Goal: Task Accomplishment & Management: Manage account settings

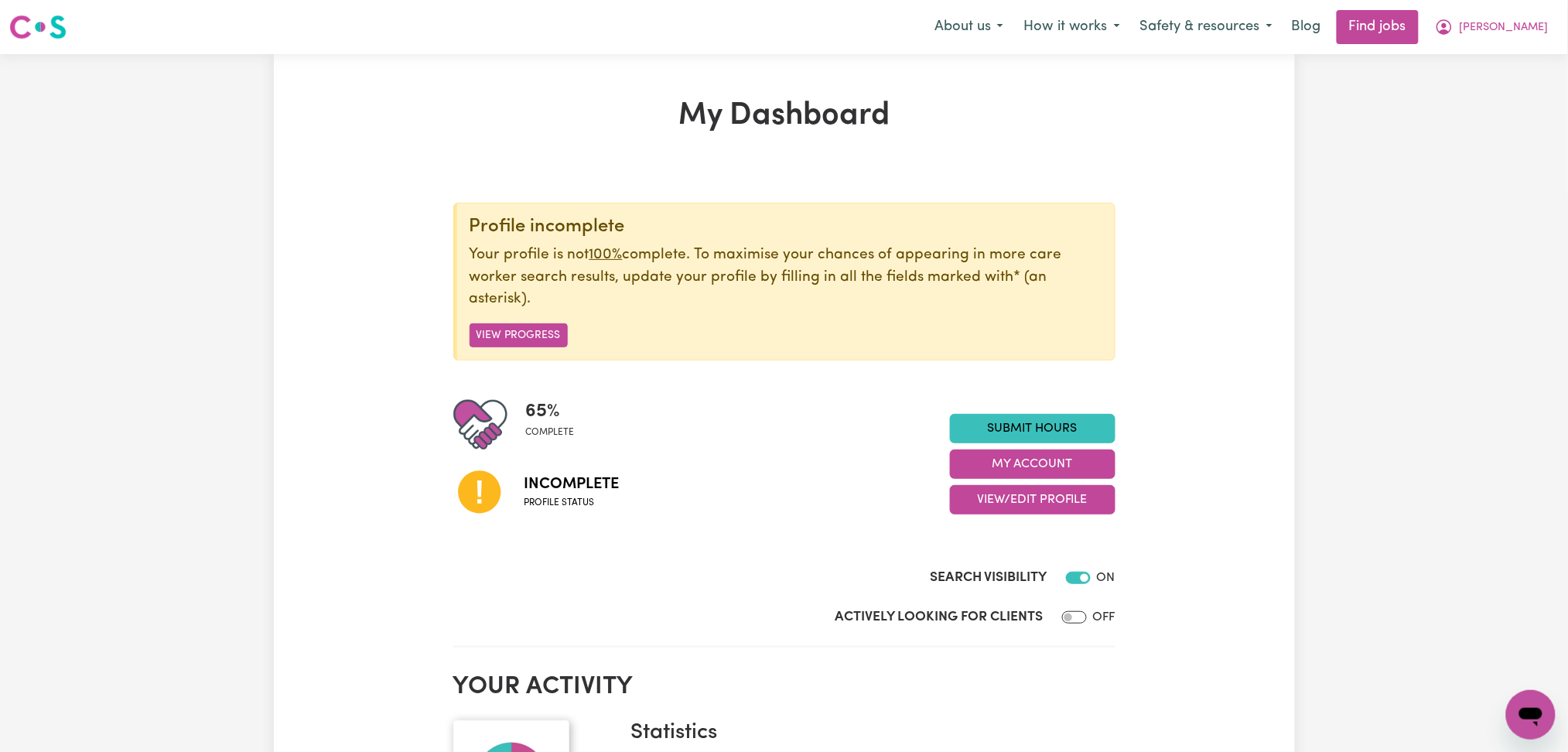
scroll to position [206, 0]
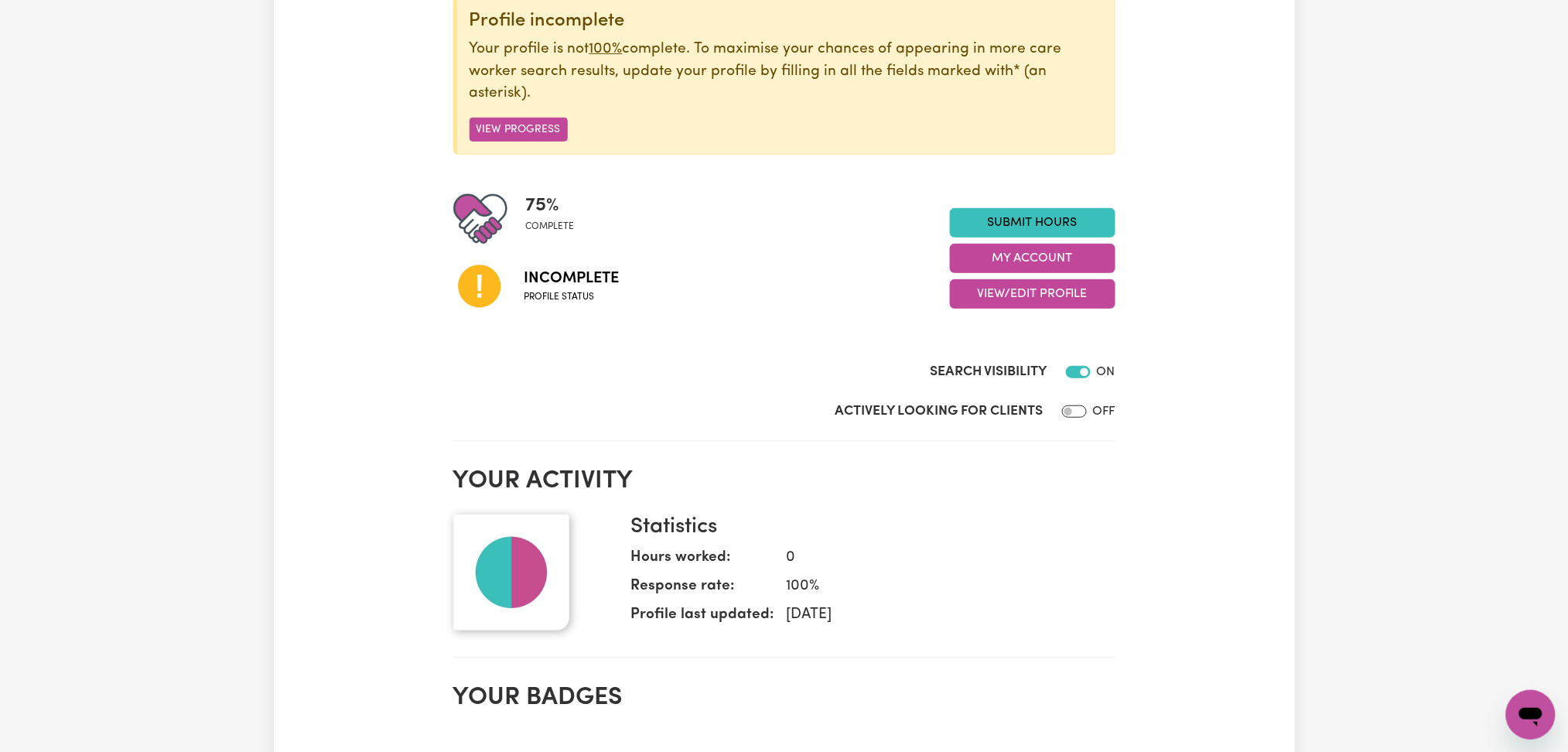
click at [984, 312] on div "75 % complete Incomplete Profile status Submit Hours My Account View/Edit Profi…" at bounding box center [784, 258] width 662 height 133
click at [987, 308] on button "View/Edit Profile" at bounding box center [1032, 294] width 166 height 30
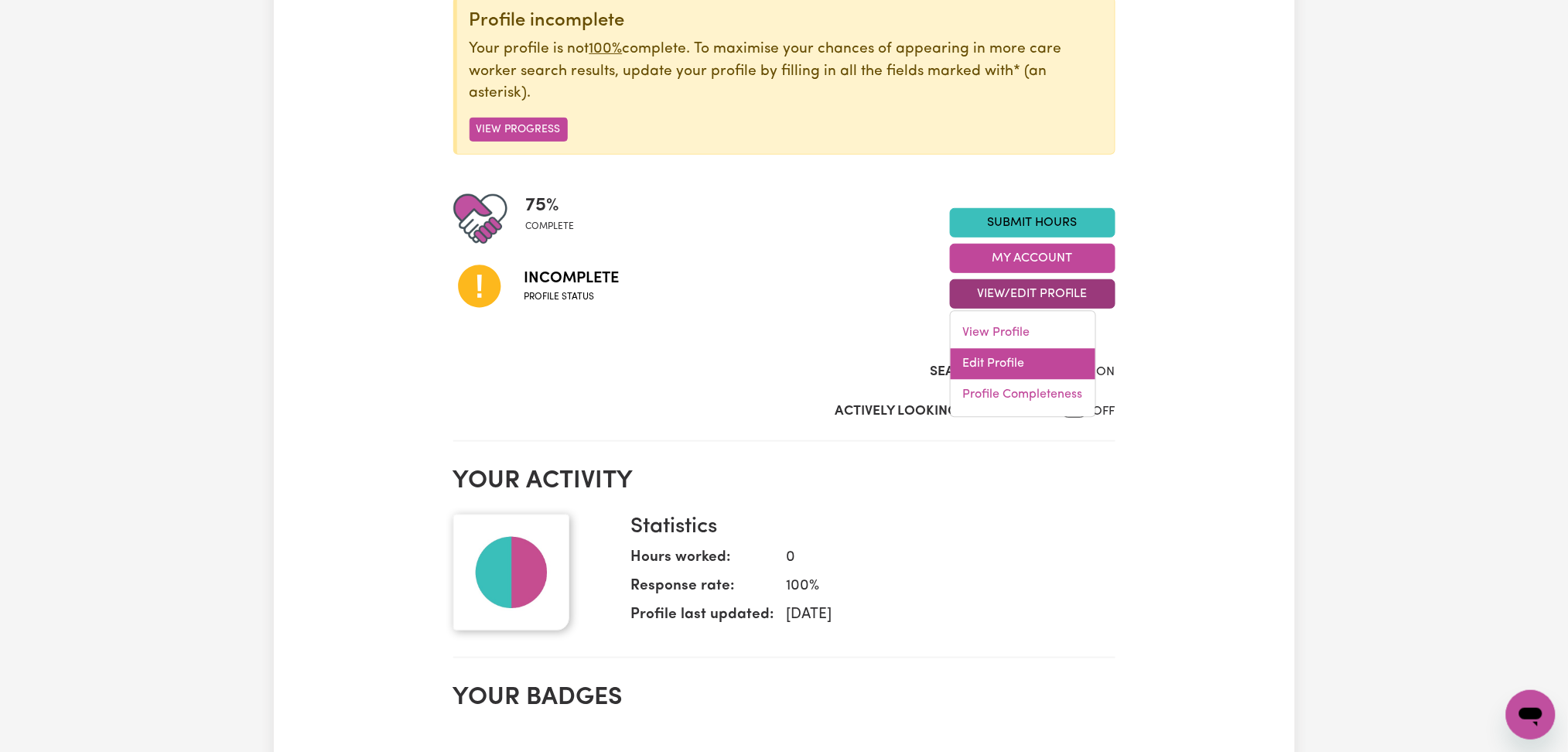
click at [982, 356] on link "Edit Profile" at bounding box center [1023, 364] width 144 height 31
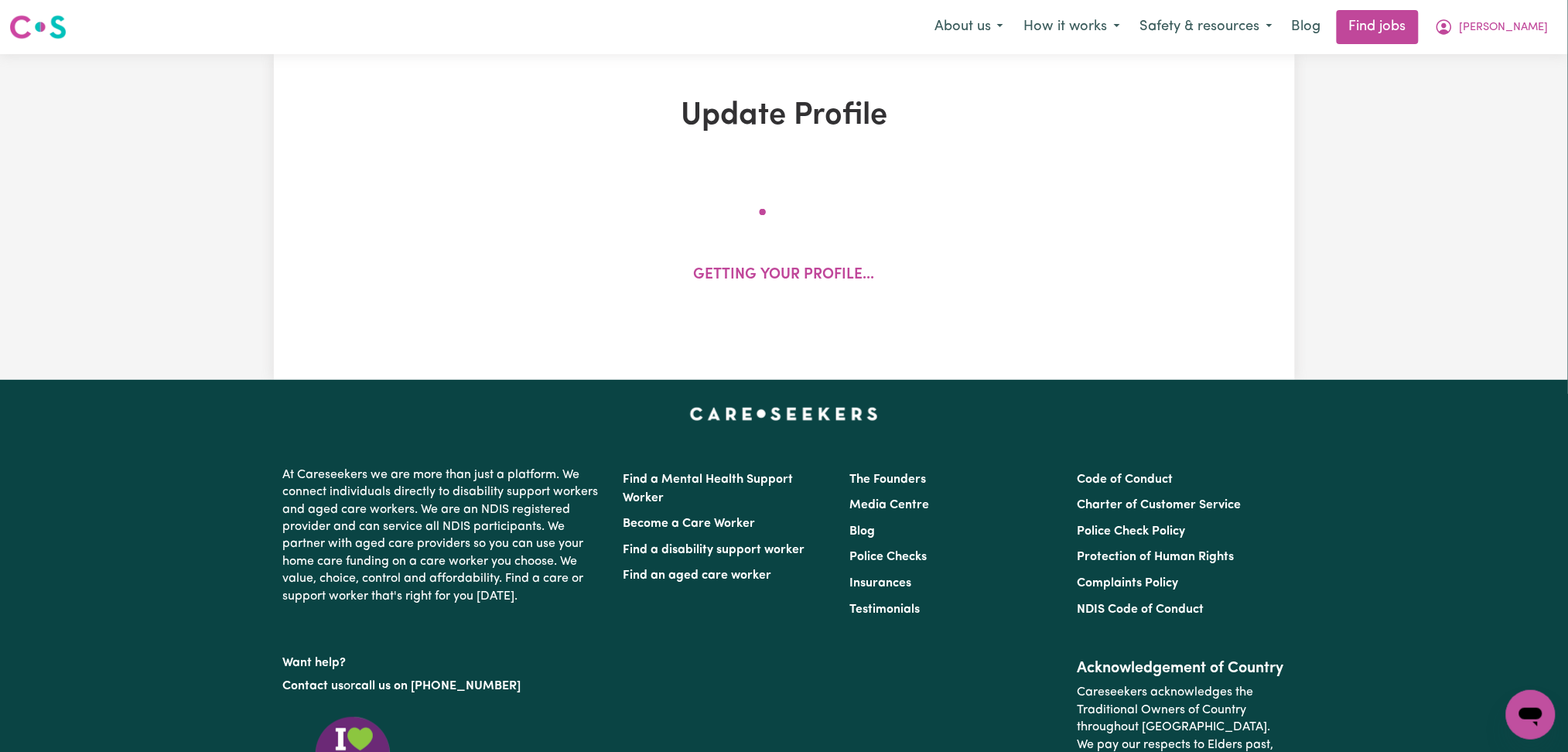
select select "[DEMOGRAPHIC_DATA]"
select select "[DEMOGRAPHIC_DATA] Citizen"
select select "Studying a healthcare related degree or qualification"
select select "70"
select select "95"
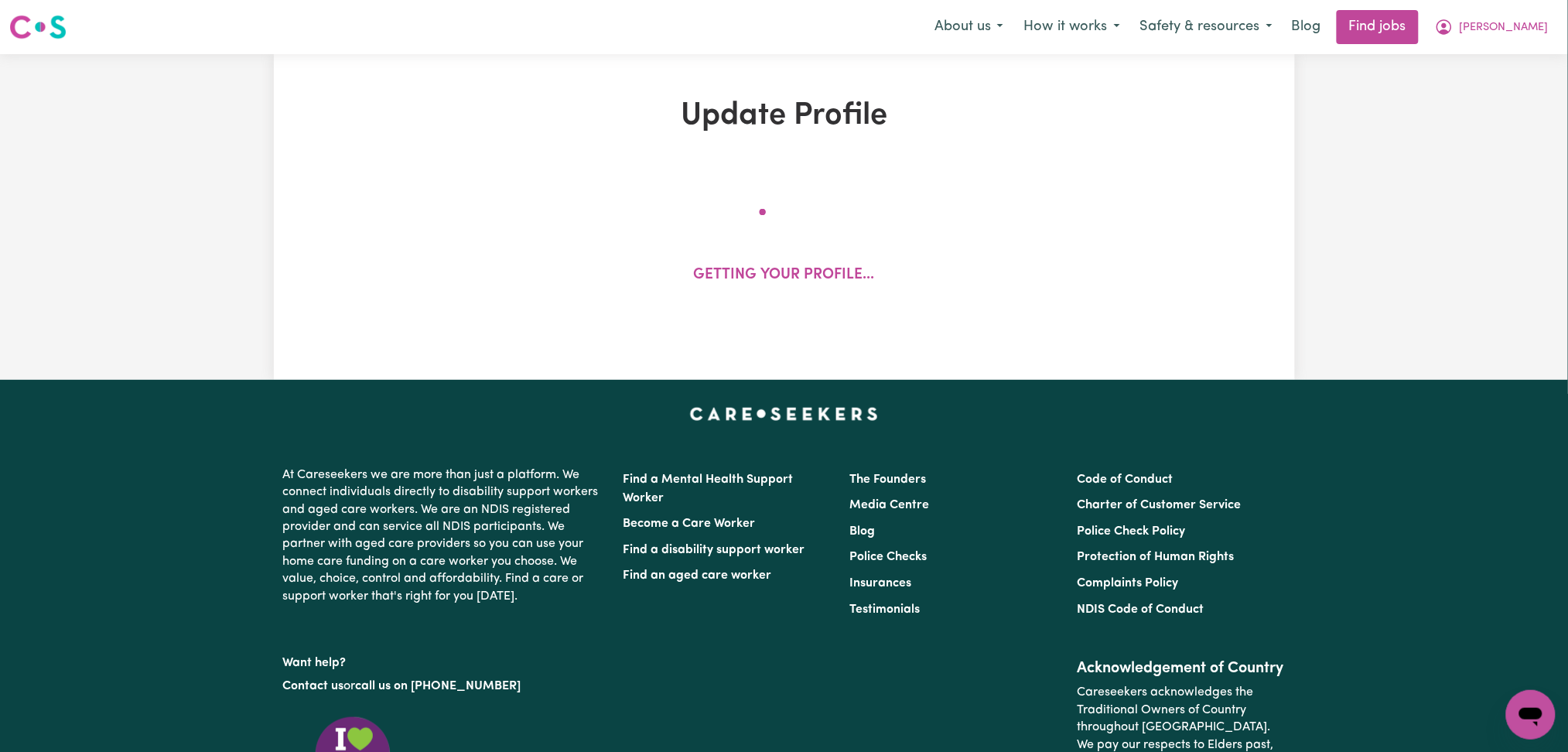
select select "125"
select select "150"
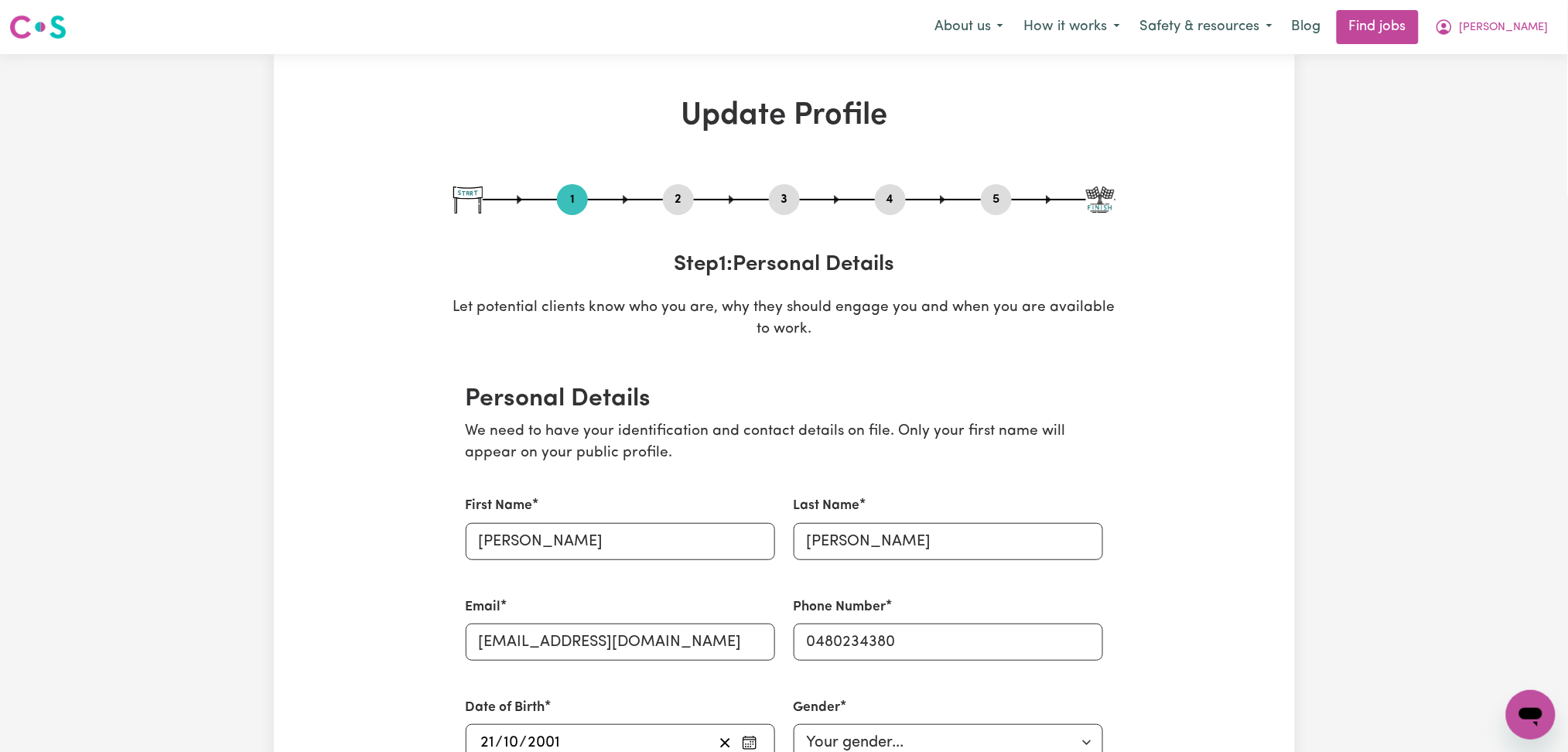
drag, startPoint x: 676, startPoint y: 201, endPoint x: 625, endPoint y: 236, distance: 61.9
click at [672, 203] on button "2" at bounding box center [678, 199] width 31 height 21
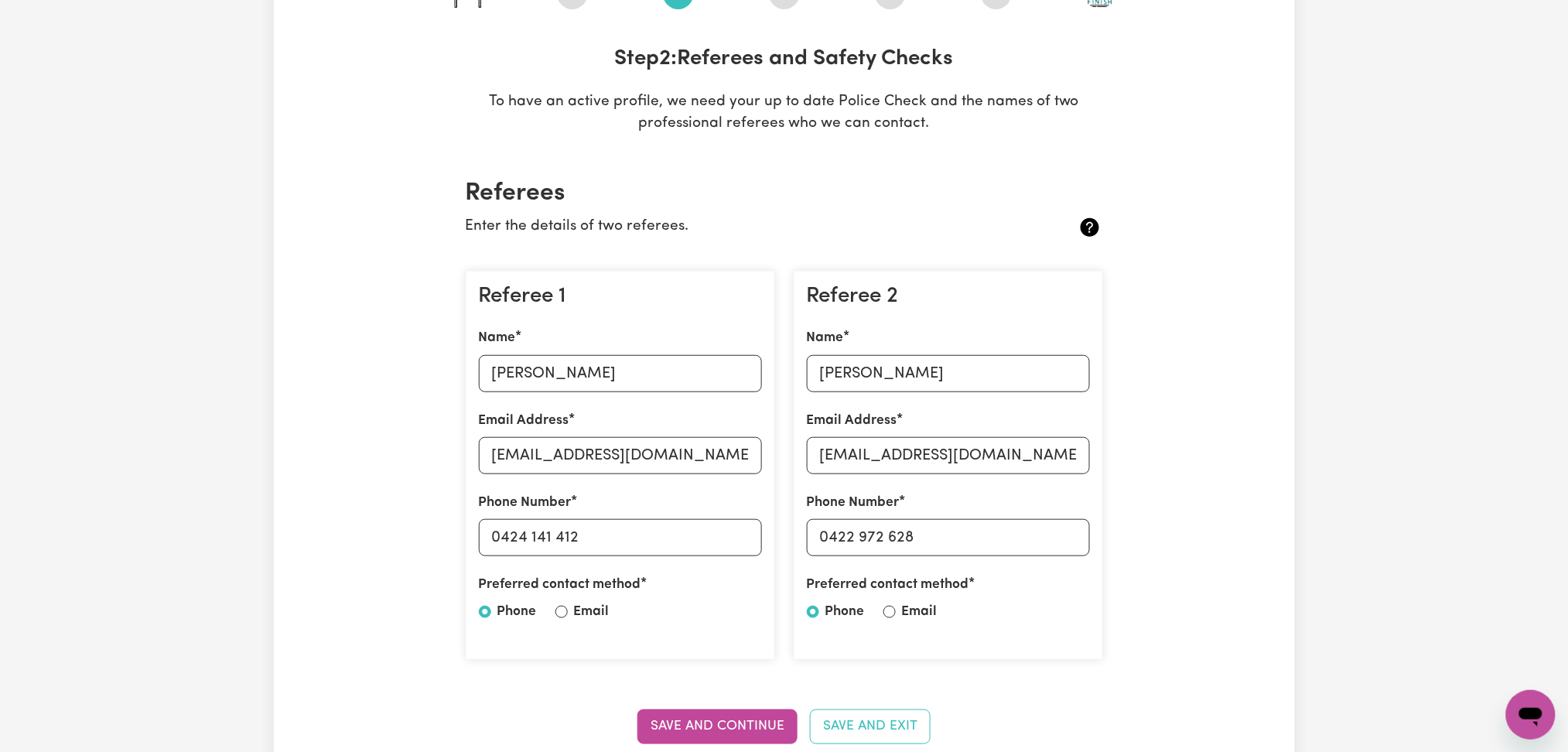
scroll to position [309, 0]
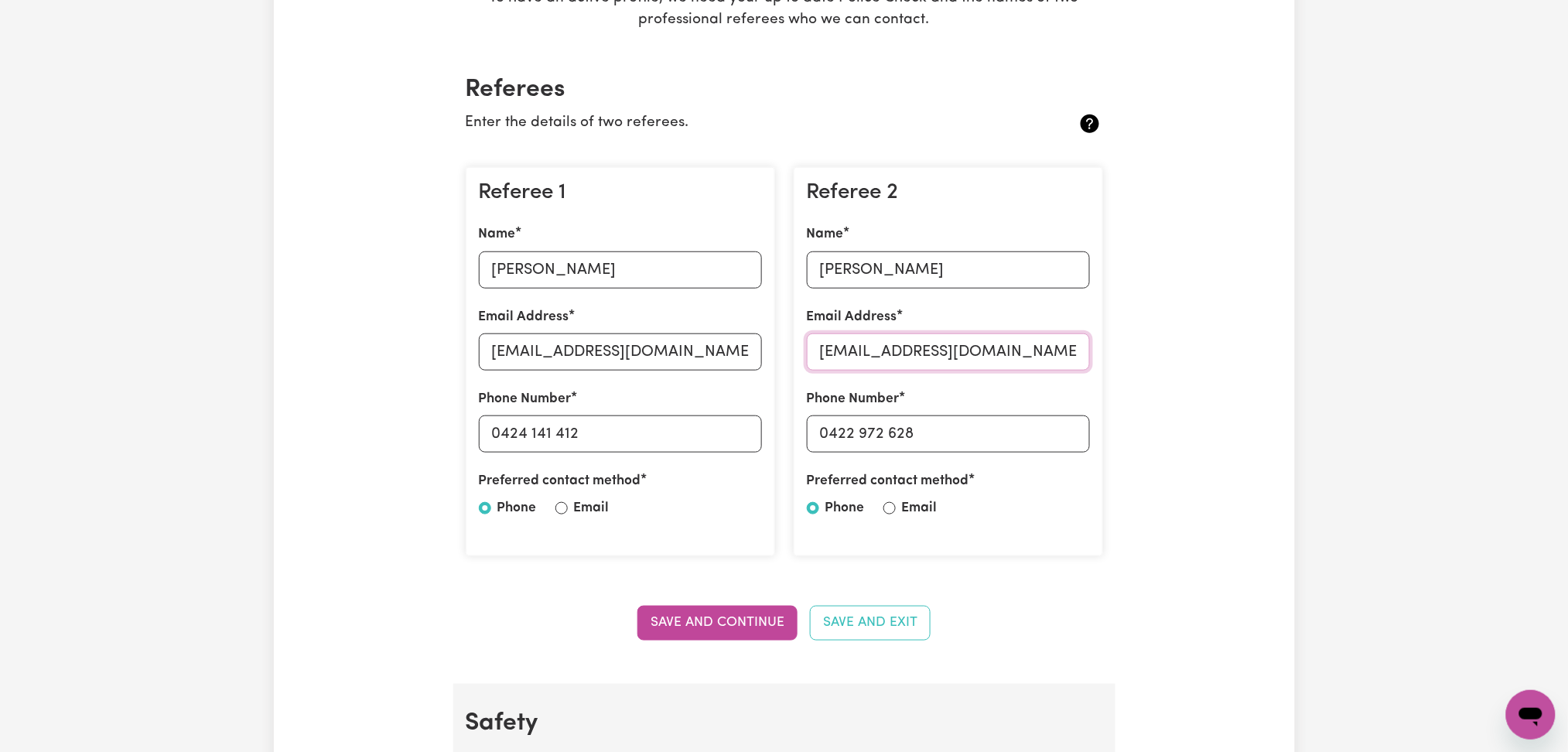
click at [1028, 349] on input "[EMAIL_ADDRESS][DOMAIN_NAME]" at bounding box center [948, 351] width 283 height 37
click at [748, 622] on button "Save and Continue" at bounding box center [717, 622] width 160 height 34
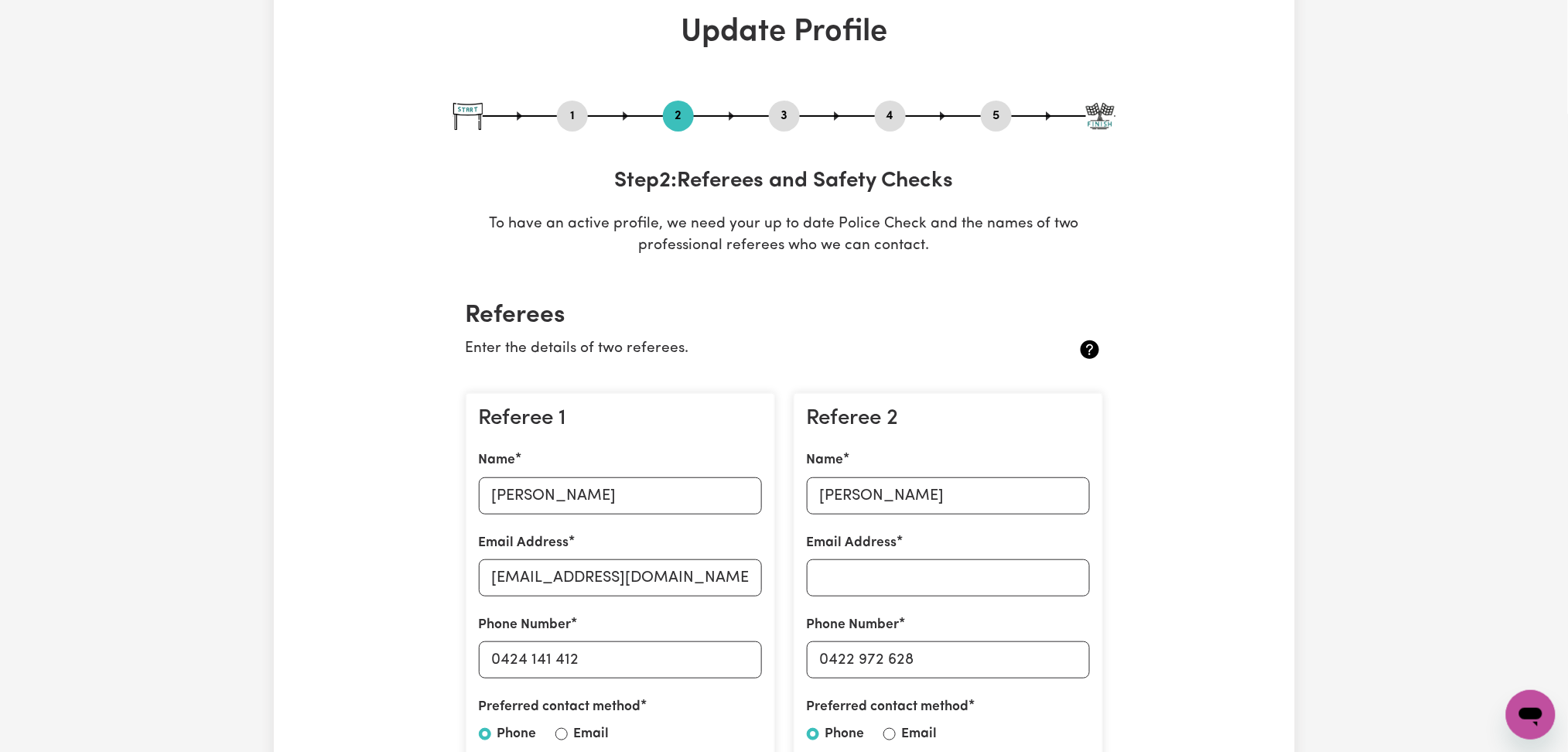
scroll to position [0, 0]
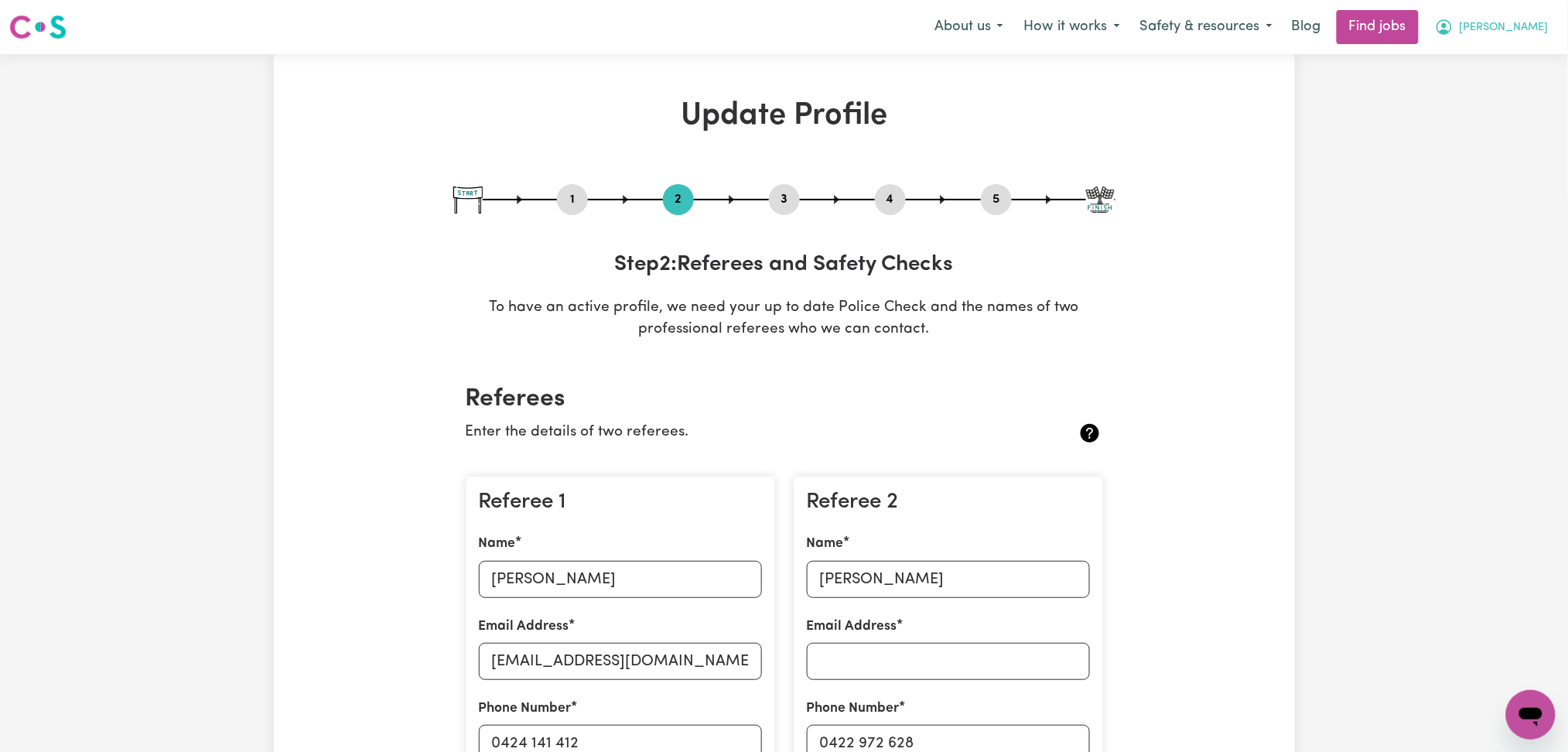
click at [1525, 38] on button "[PERSON_NAME]" at bounding box center [1491, 27] width 134 height 33
click at [1502, 119] on link "Logout" at bounding box center [1496, 118] width 122 height 30
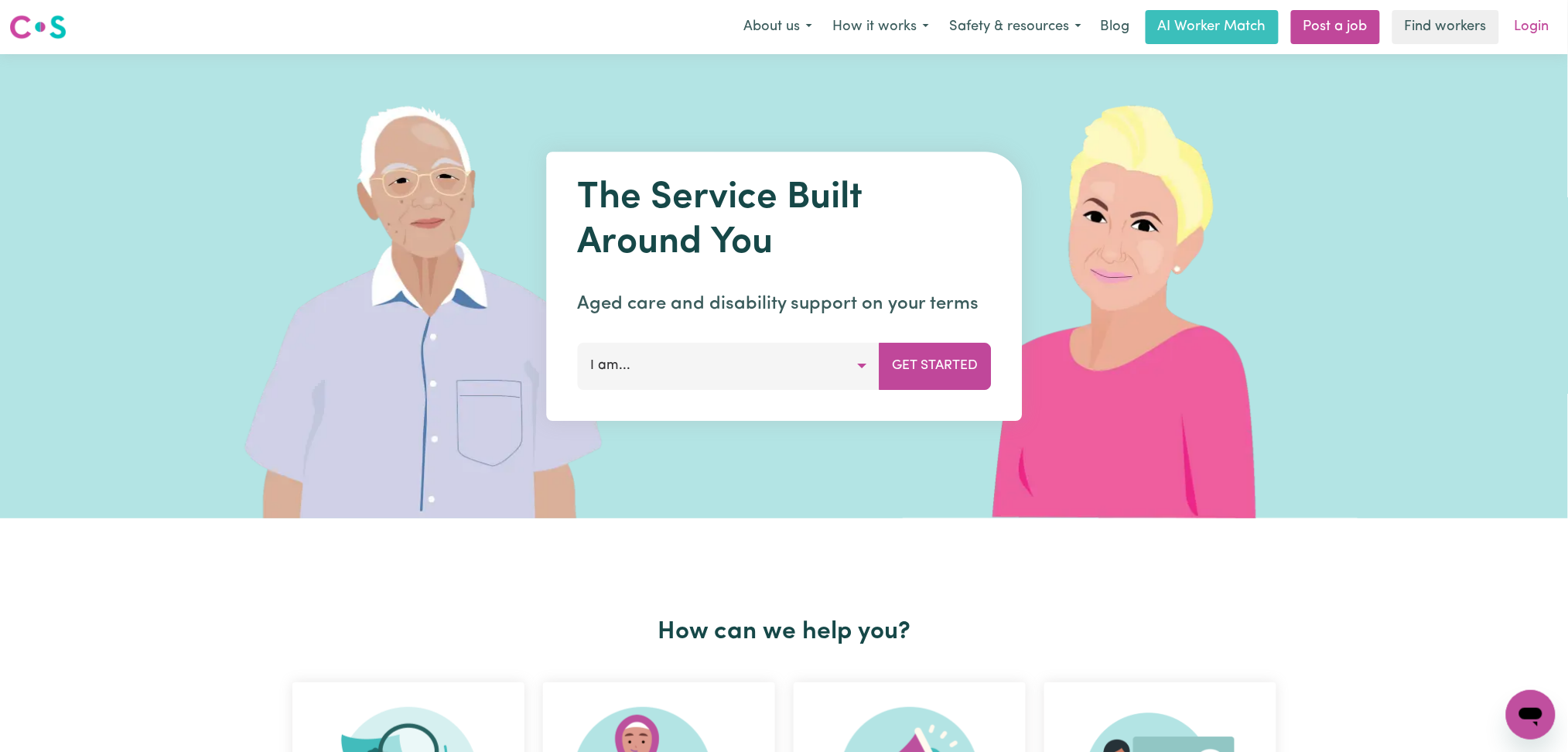
click at [1538, 31] on link "Login" at bounding box center [1531, 26] width 53 height 34
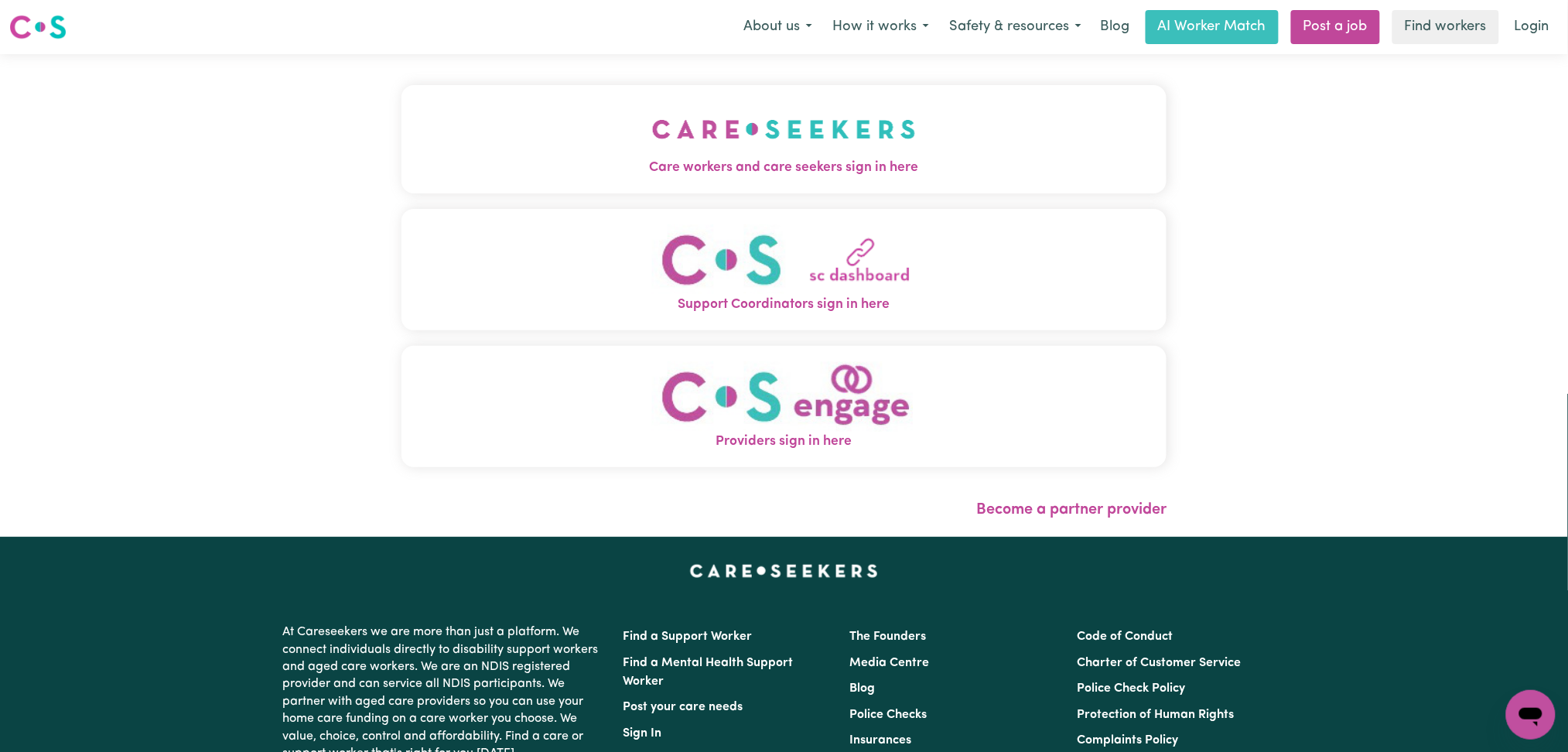
click at [401, 185] on button "Care workers and care seekers sign in here" at bounding box center [784, 139] width 766 height 108
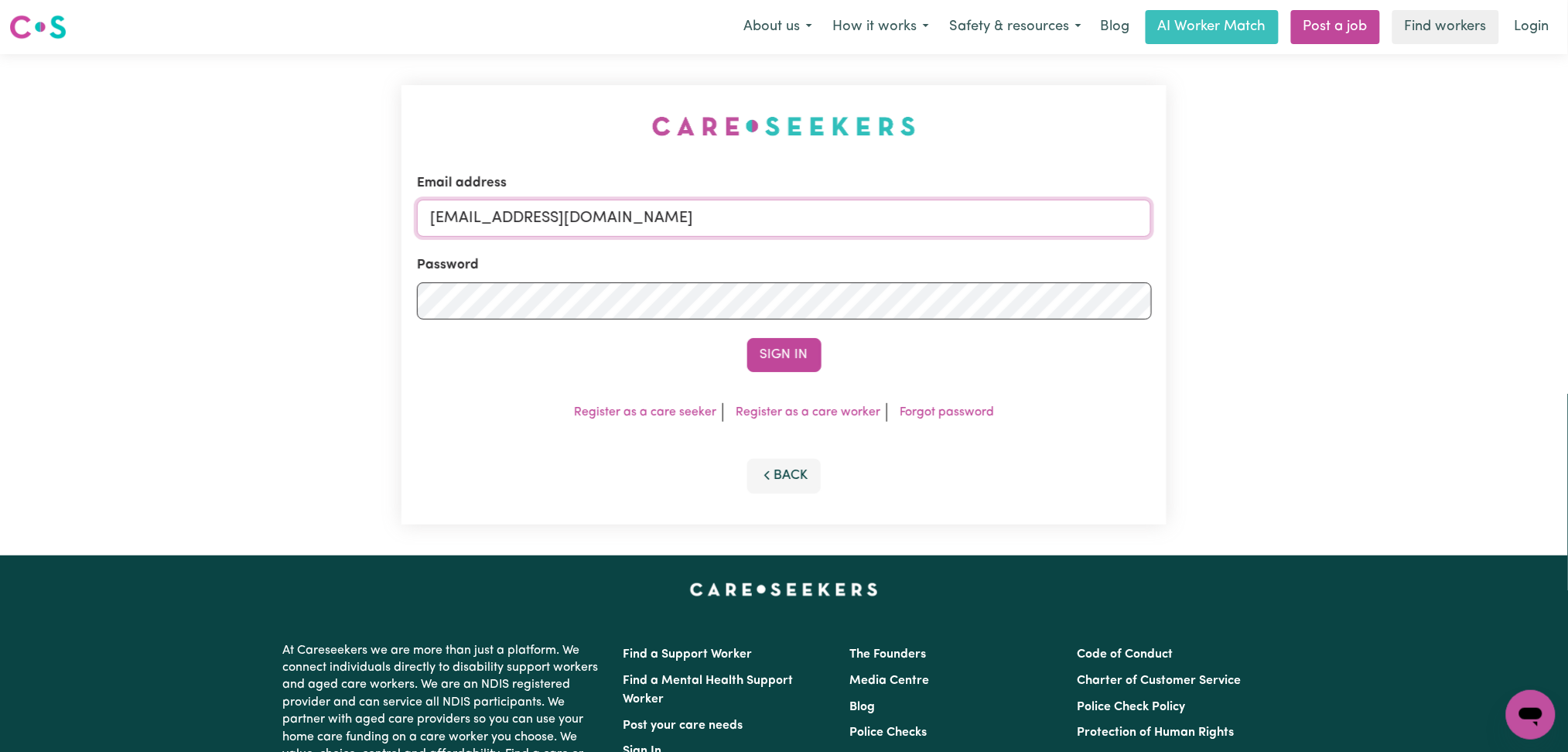
click at [535, 221] on input "[EMAIL_ADDRESS][DOMAIN_NAME]" at bounding box center [784, 217] width 735 height 37
drag, startPoint x: 509, startPoint y: 203, endPoint x: 815, endPoint y: 267, distance: 312.6
click at [863, 203] on input "Superuser~[EMAIL_ADDRESS][DOMAIN_NAME]" at bounding box center [784, 217] width 735 height 37
type input "Superuser~[EMAIL_ADDRESS][DOMAIN_NAME]"
drag, startPoint x: 749, startPoint y: 370, endPoint x: 777, endPoint y: 358, distance: 30.5
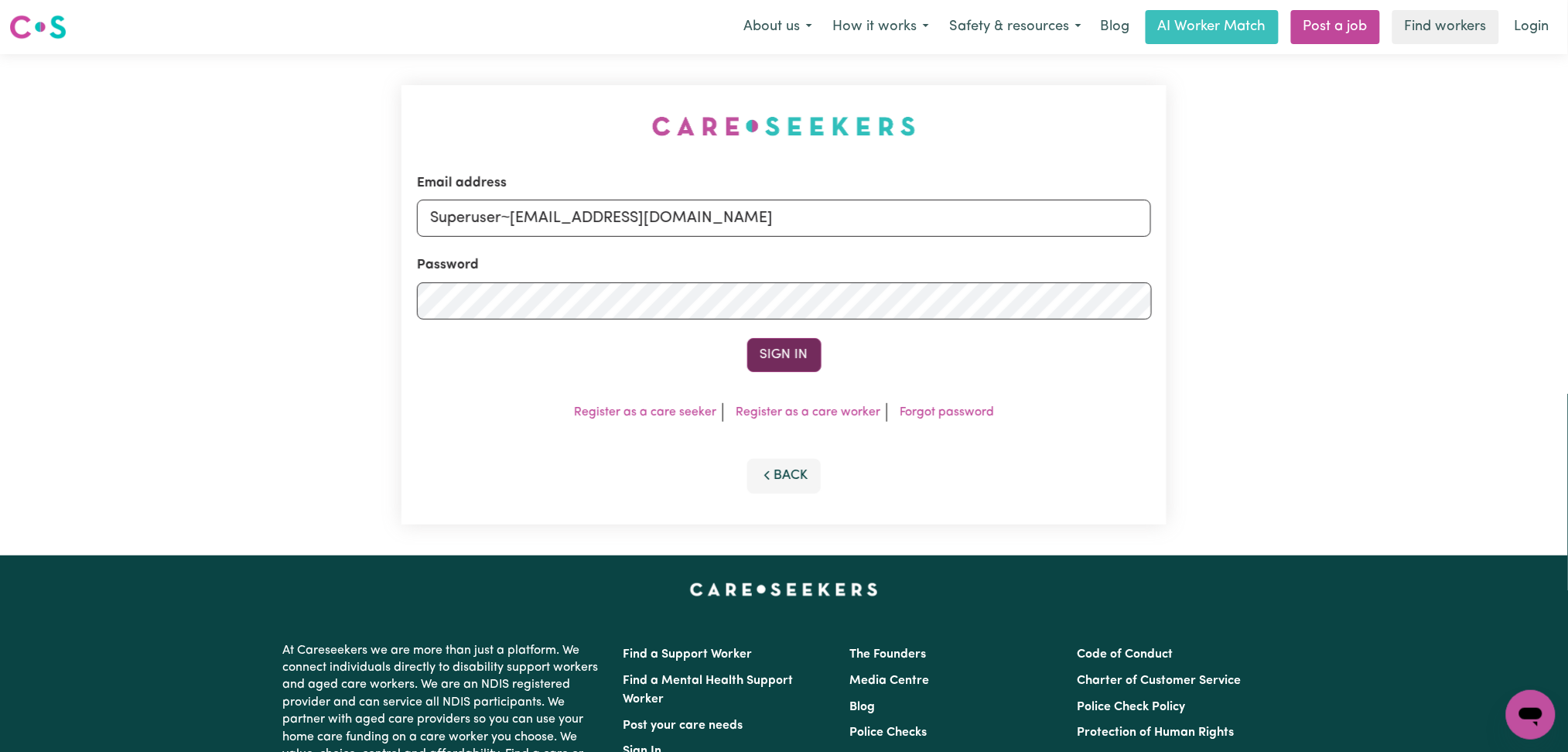
click at [750, 370] on button "Sign In" at bounding box center [784, 354] width 75 height 34
